Goal: Use online tool/utility

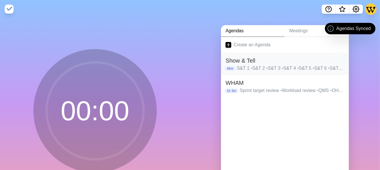
click at [269, 63] on h2 "Show & Tell" at bounding box center [285, 60] width 119 height 9
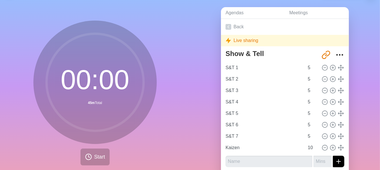
scroll to position [43, 0]
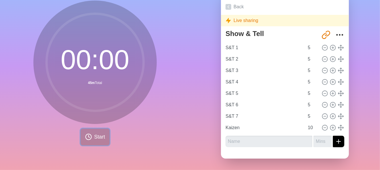
click at [94, 133] on span "Start" at bounding box center [99, 137] width 11 height 8
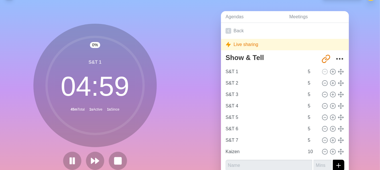
scroll to position [0, 0]
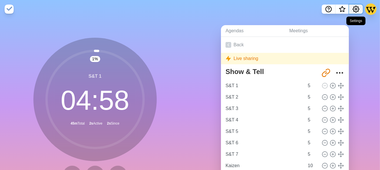
click at [356, 11] on icon "Settings" at bounding box center [356, 9] width 7 height 7
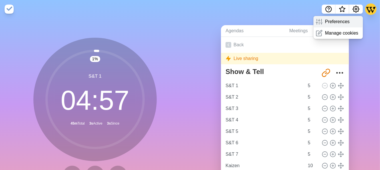
click at [327, 24] on p "Preferences" at bounding box center [337, 21] width 25 height 7
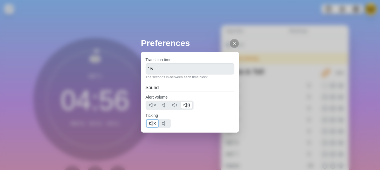
click at [152, 124] on polygon at bounding box center [151, 123] width 3 height 4
click at [232, 43] on icon at bounding box center [234, 43] width 5 height 5
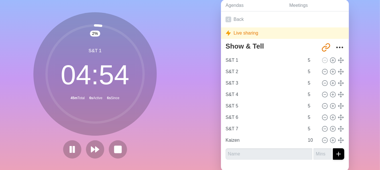
scroll to position [43, 0]
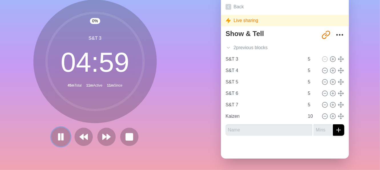
click at [56, 132] on icon at bounding box center [61, 137] width 10 height 10
drag, startPoint x: 61, startPoint y: 131, endPoint x: 57, endPoint y: 127, distance: 6.1
click at [57, 127] on button at bounding box center [60, 136] width 19 height 19
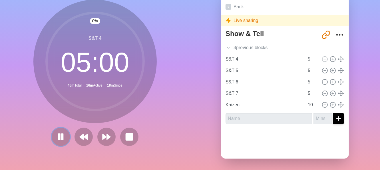
click at [52, 135] on button at bounding box center [61, 137] width 18 height 18
click at [56, 139] on button at bounding box center [60, 136] width 19 height 19
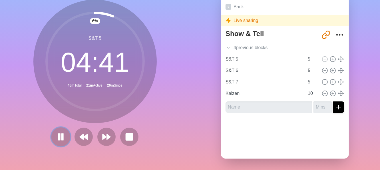
click at [59, 132] on icon at bounding box center [61, 137] width 10 height 10
click at [65, 133] on button at bounding box center [60, 136] width 19 height 19
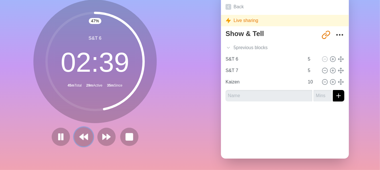
click at [79, 135] on icon at bounding box center [84, 137] width 10 height 10
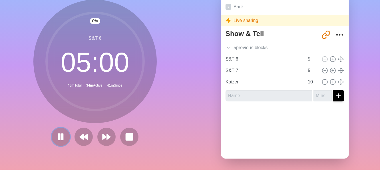
click at [59, 134] on rect at bounding box center [59, 137] width 1 height 6
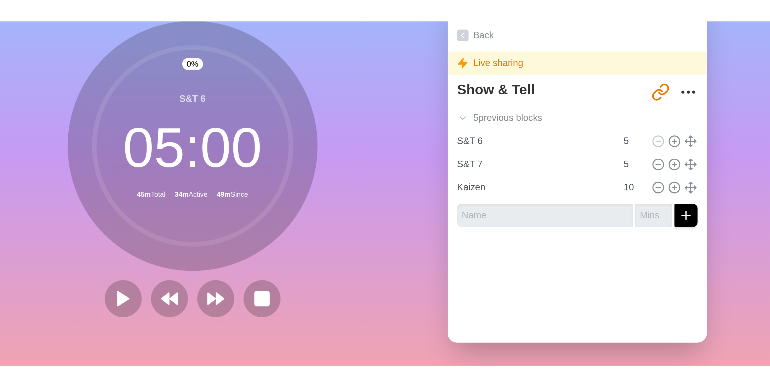
scroll to position [0, 0]
